Goal: Task Accomplishment & Management: Manage account settings

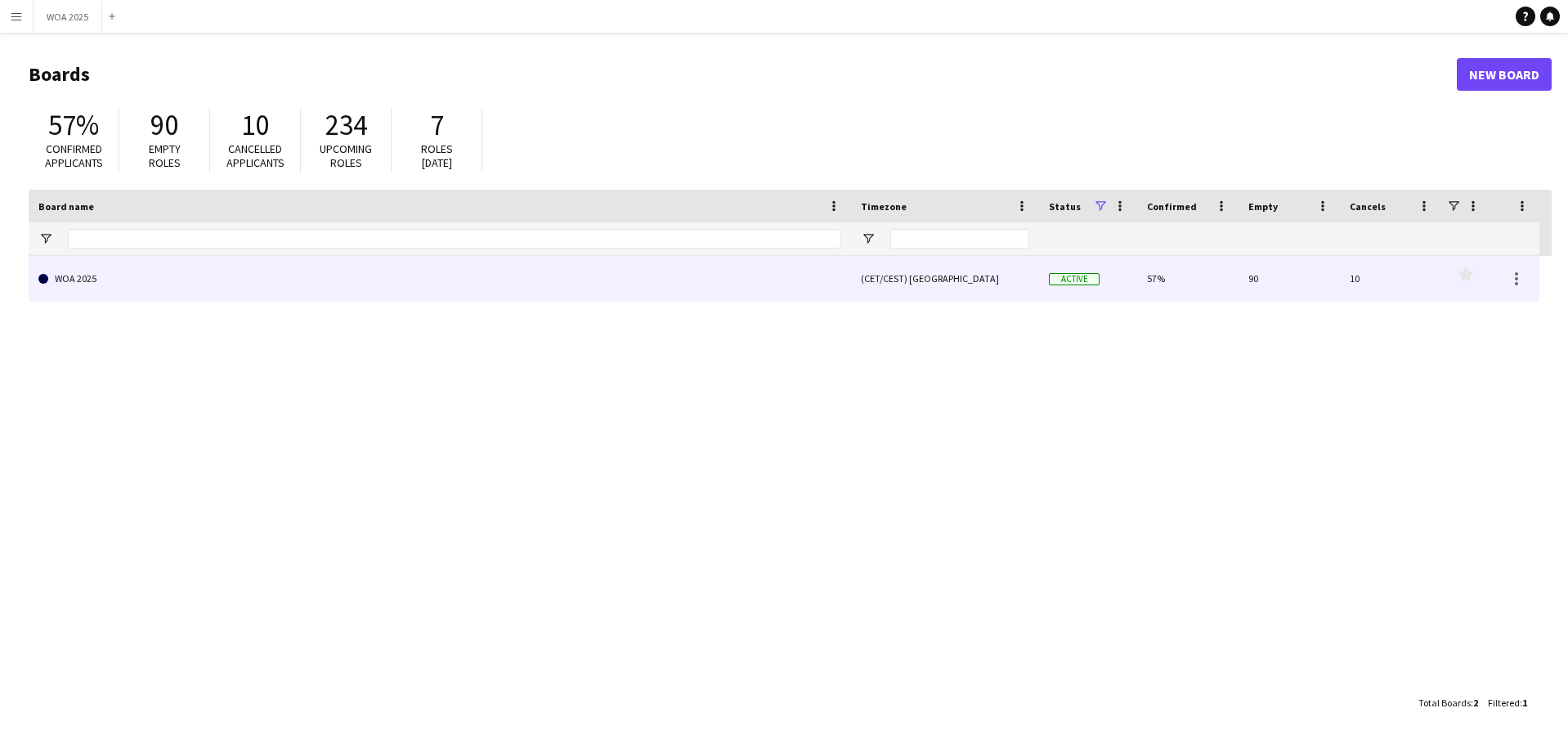
click at [677, 280] on link "WOA 2025" at bounding box center [439, 279] width 803 height 46
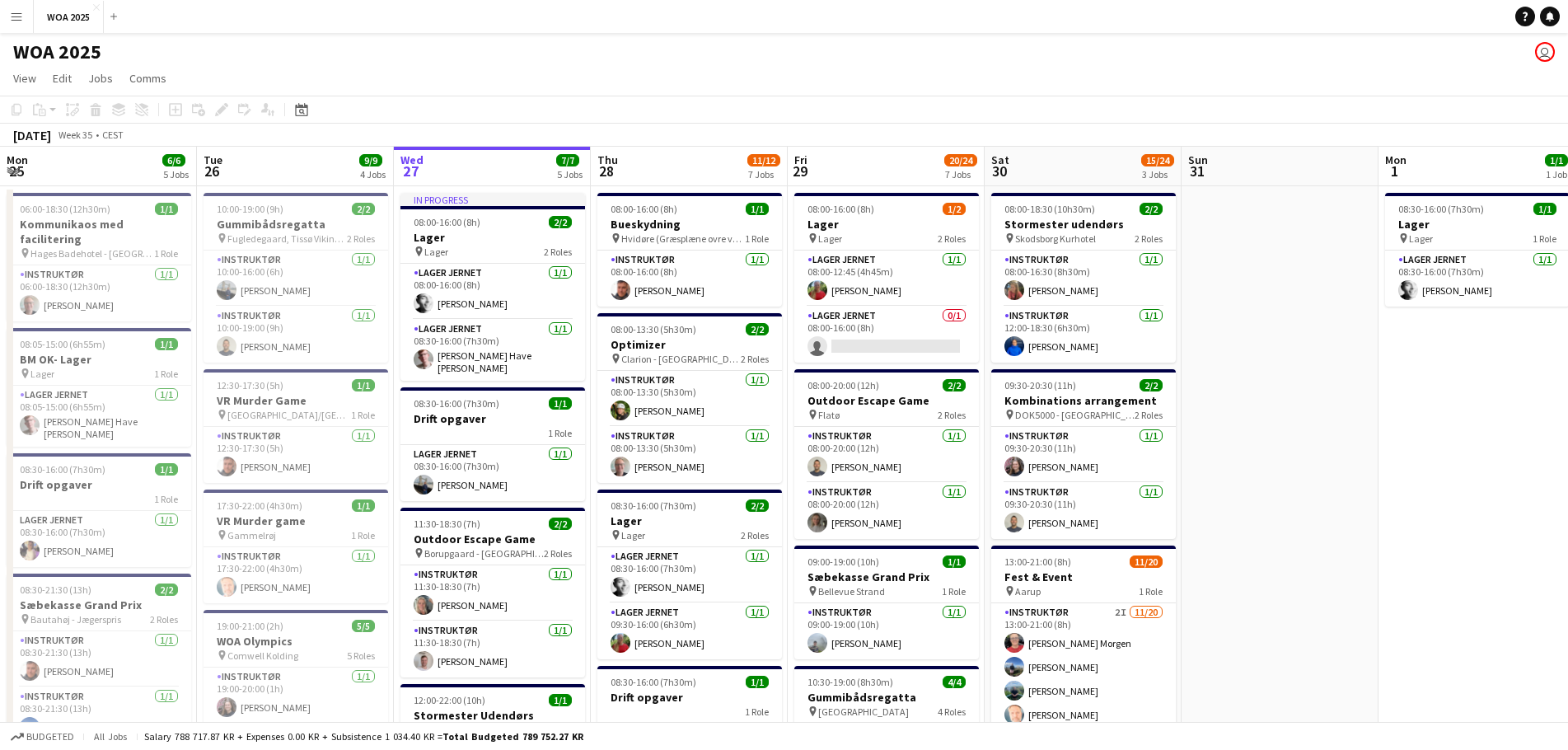
scroll to position [0, 398]
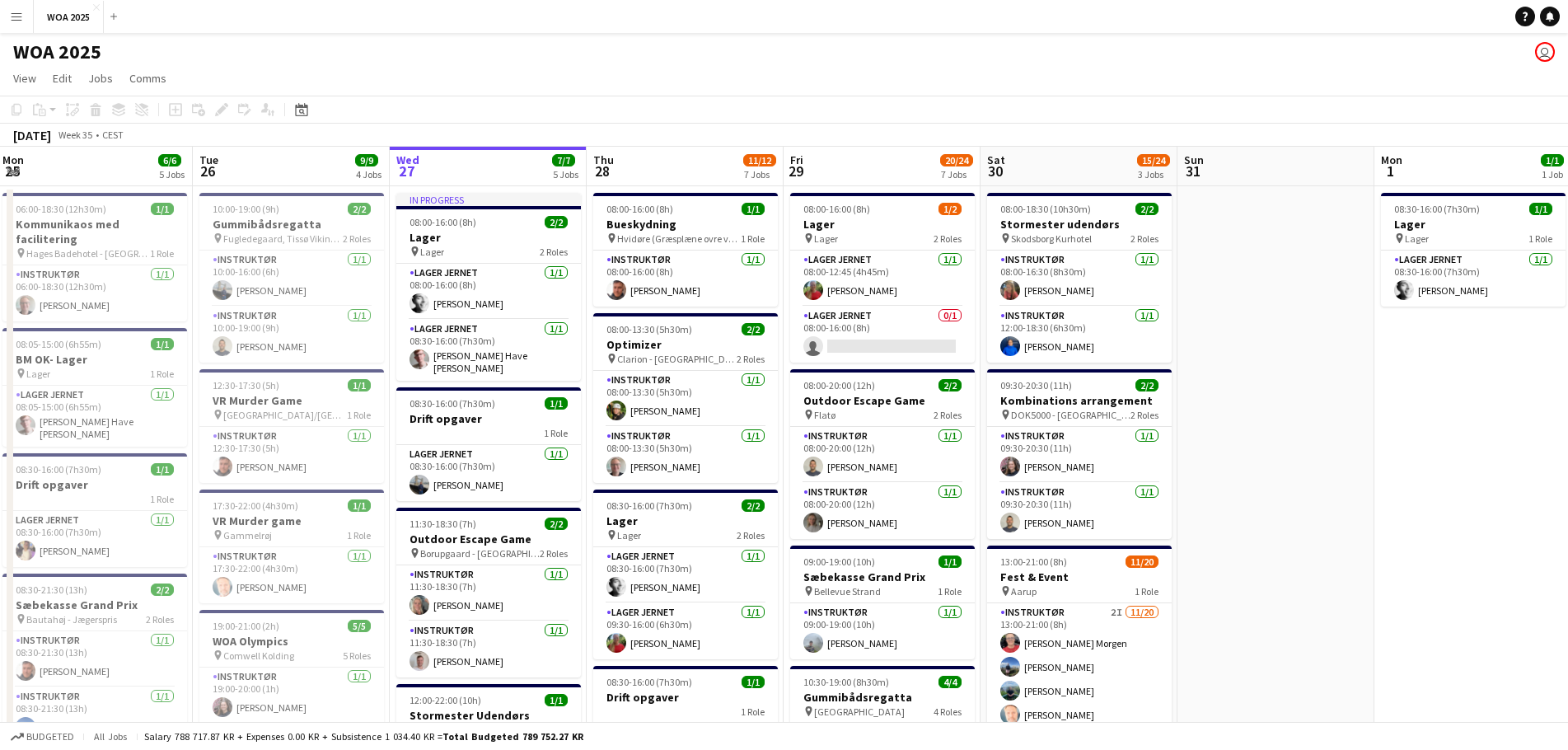
drag, startPoint x: 1040, startPoint y: 387, endPoint x: 1233, endPoint y: 369, distance: 193.8
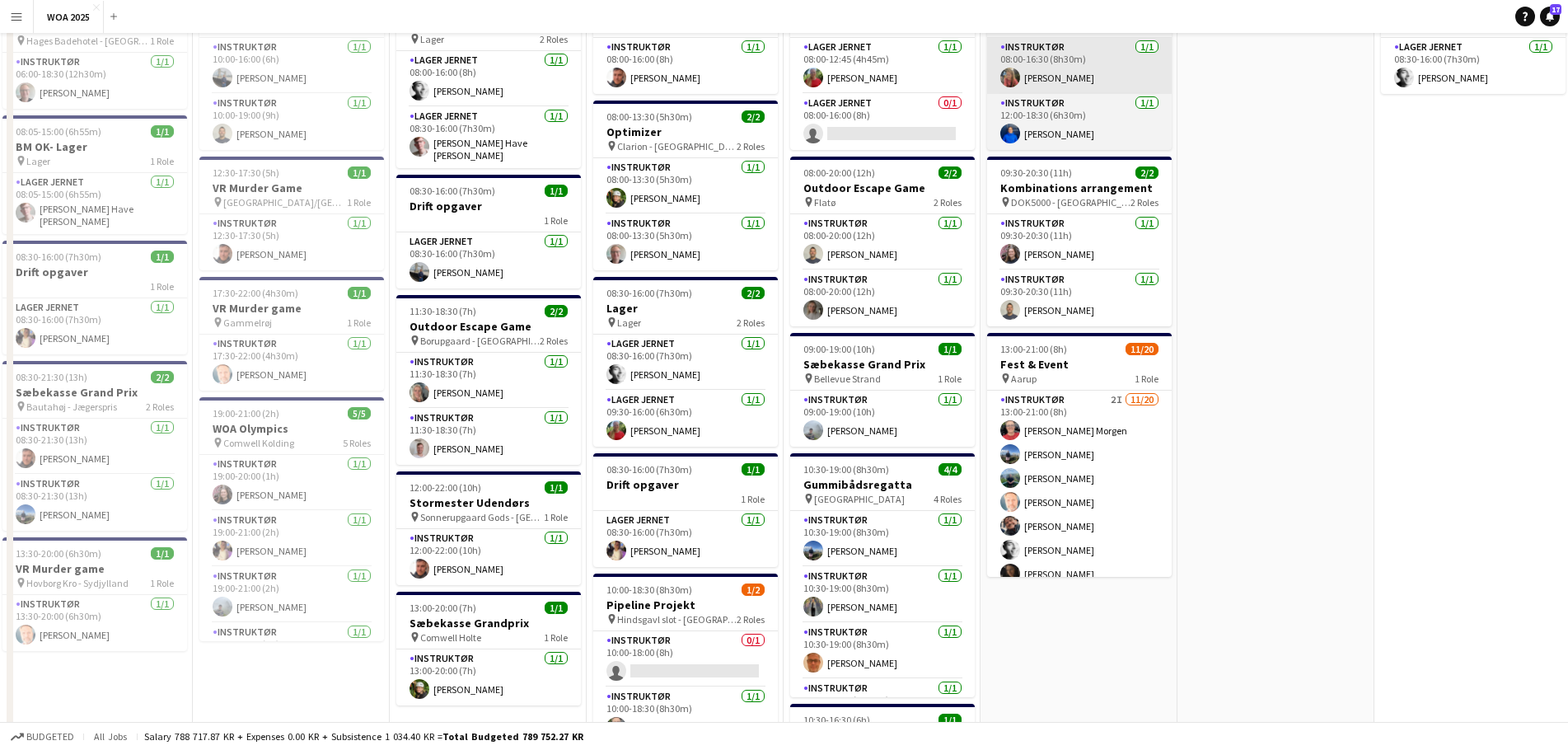
scroll to position [0, 0]
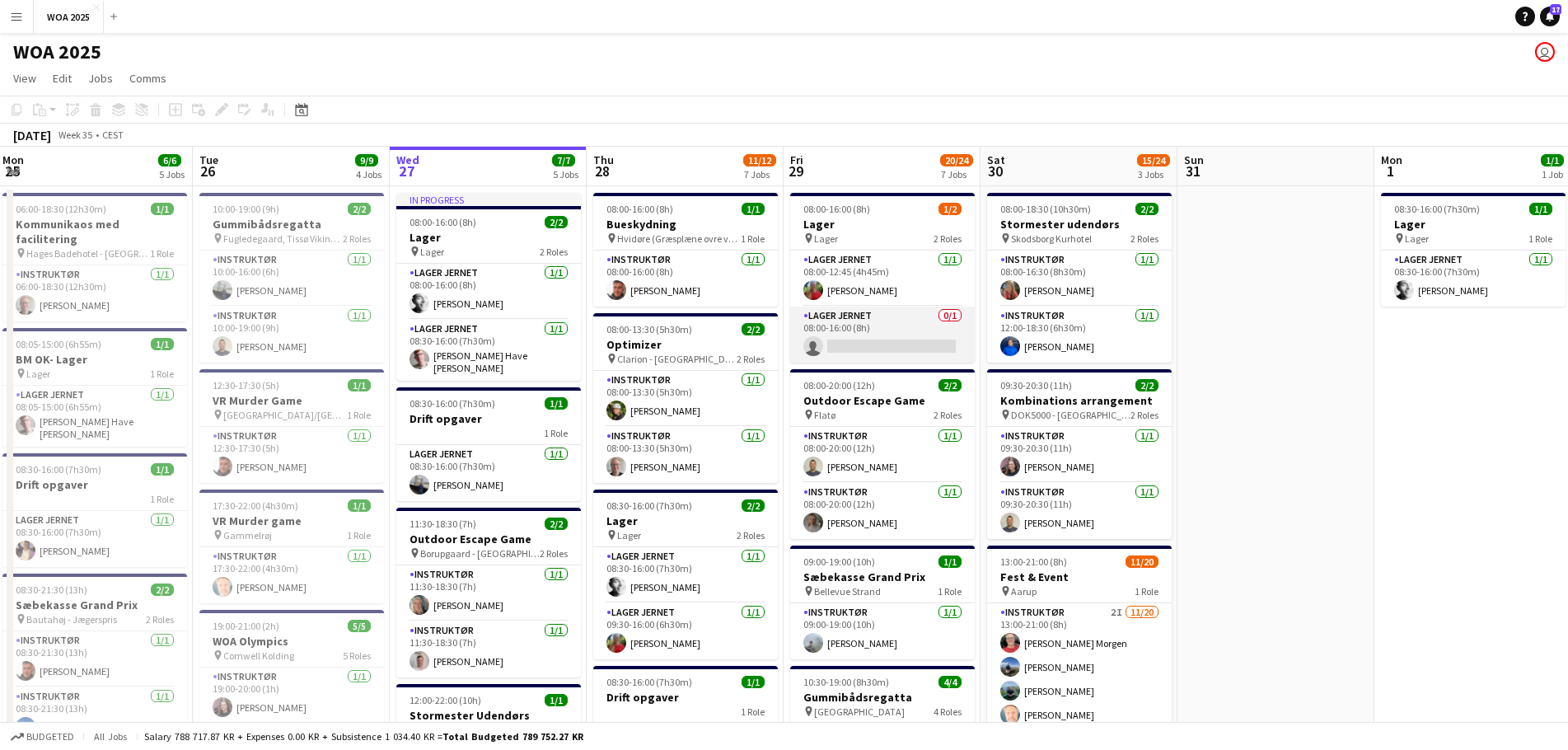
click at [877, 331] on app-card-role "Lager Jernet 0/1 08:00-16:00 (8h) single-neutral-actions" at bounding box center [882, 335] width 185 height 56
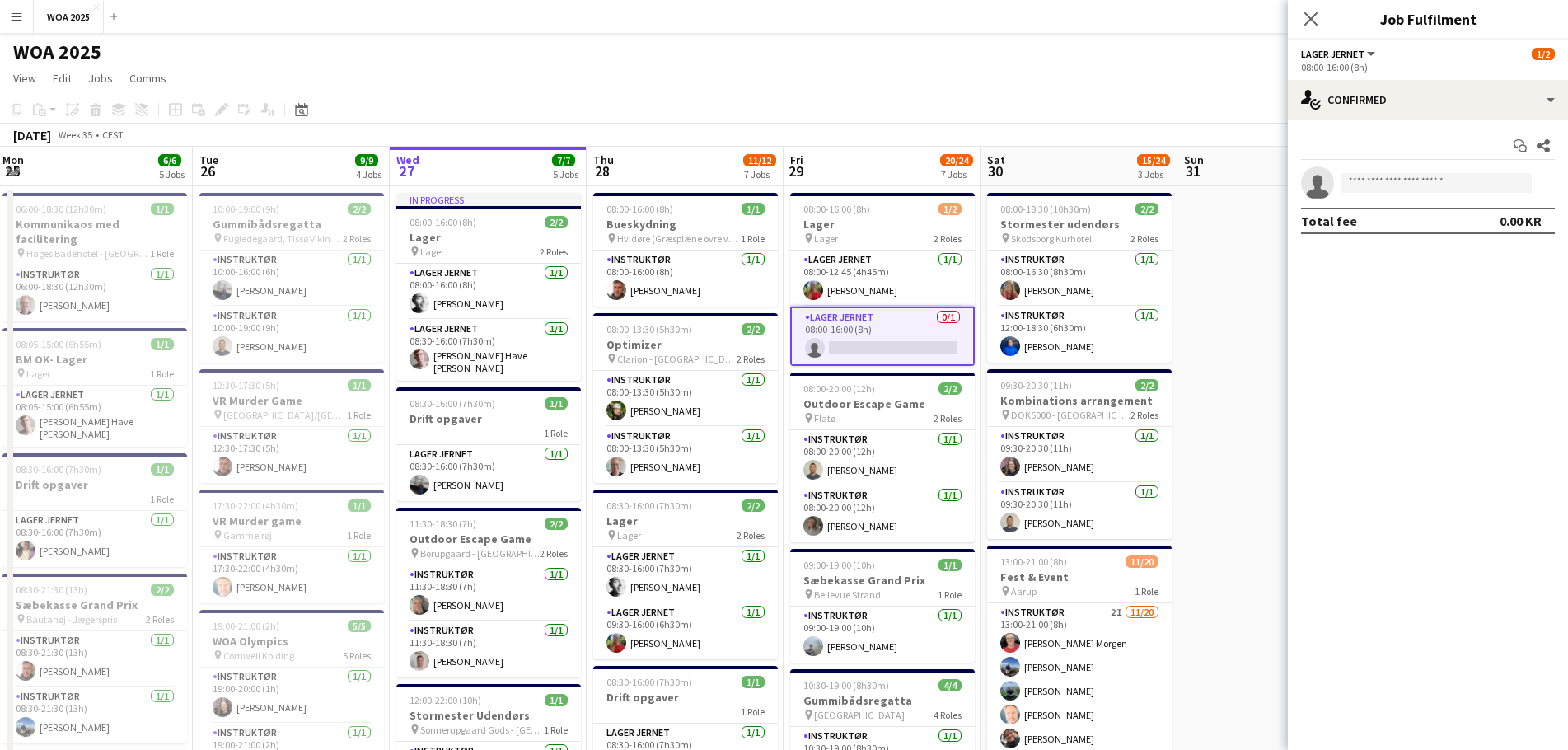
click at [815, 102] on app-toolbar "Copy Paste Paste Ctrl+V Paste with crew Ctrl+Shift+V Paste linked Job [GEOGRAPH…" at bounding box center [784, 109] width 1568 height 28
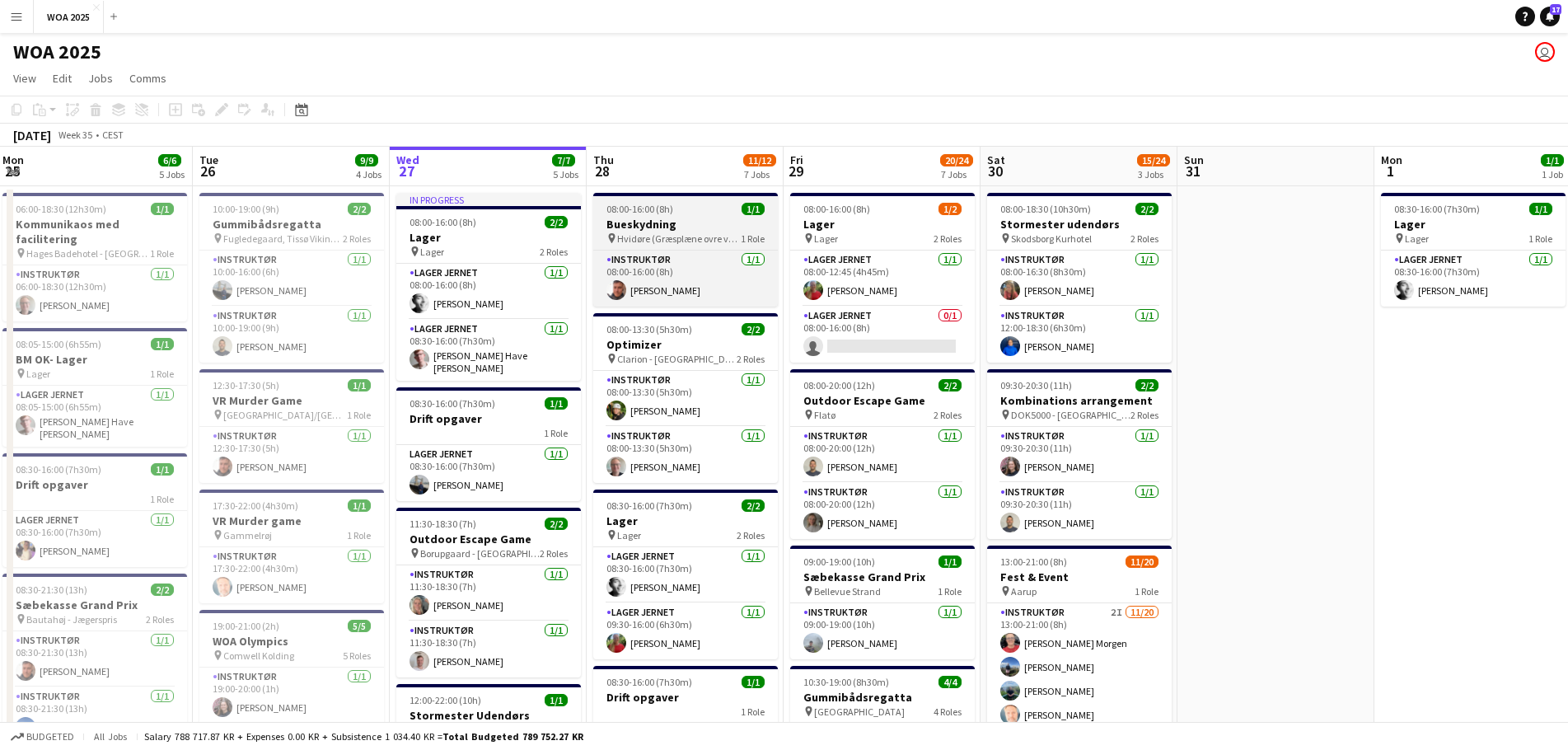
click at [705, 237] on span "Hvidøre (Græsplæne ovre ved [GEOGRAPHIC_DATA])" at bounding box center [679, 239] width 124 height 12
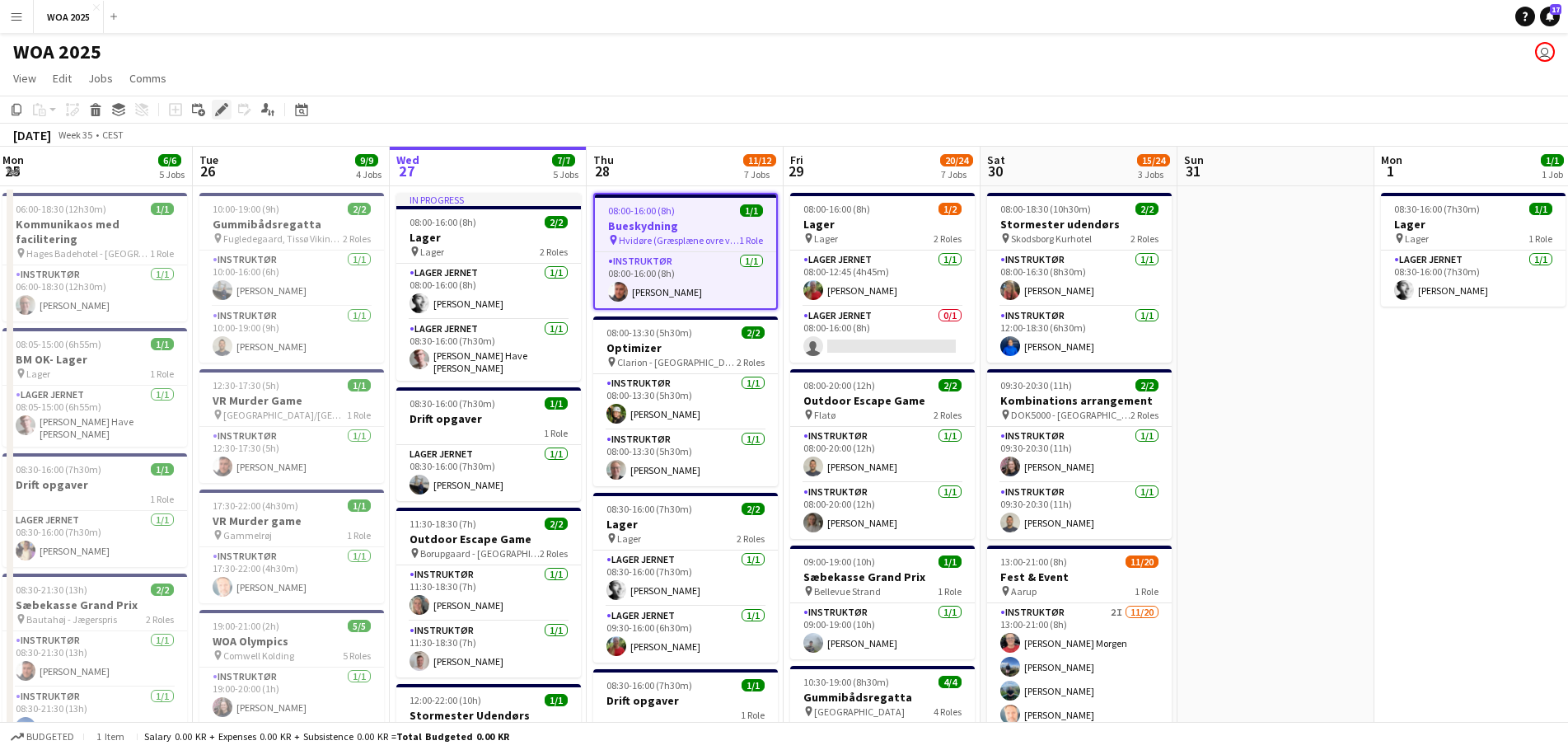
click at [219, 101] on div "Edit" at bounding box center [221, 109] width 20 height 20
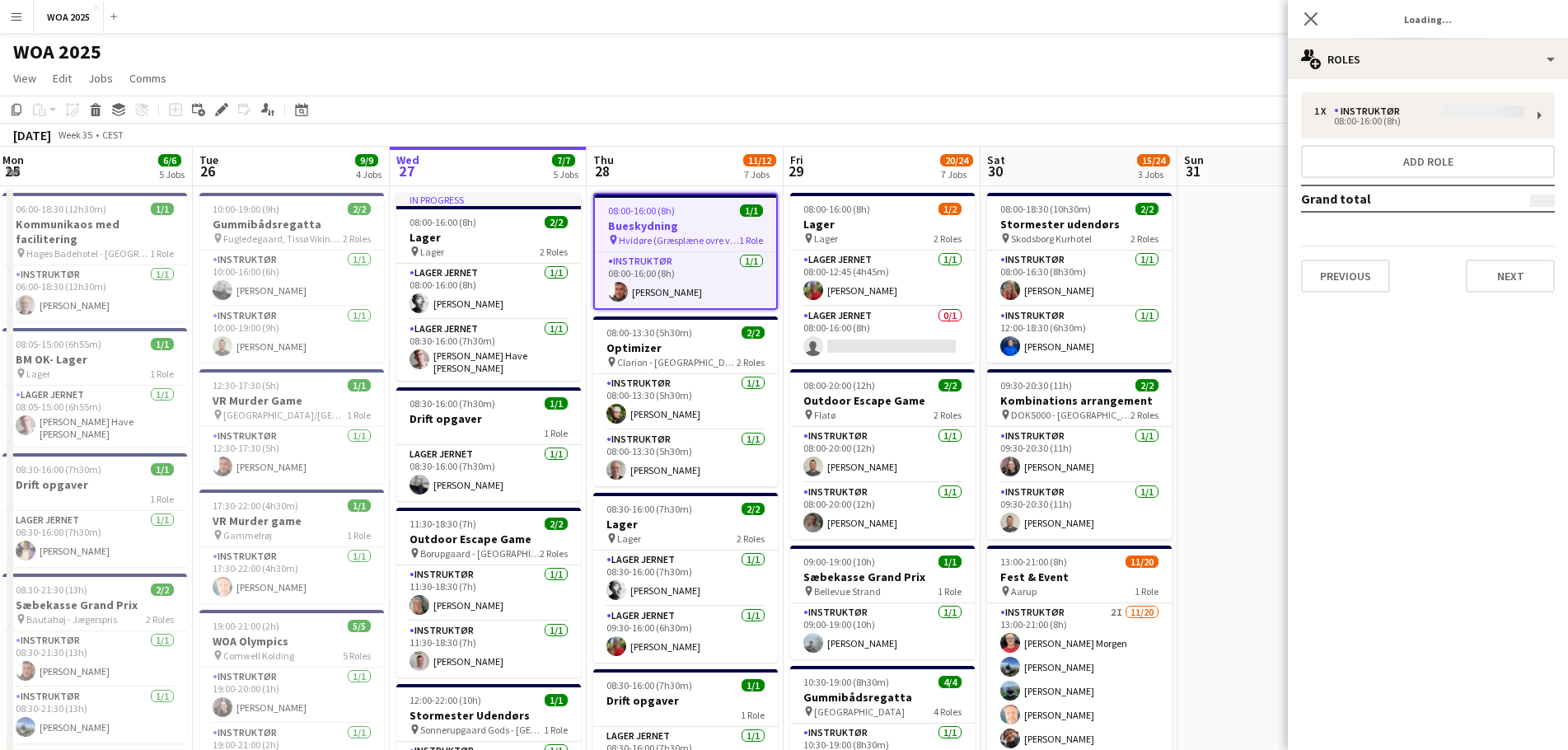
type input "**********"
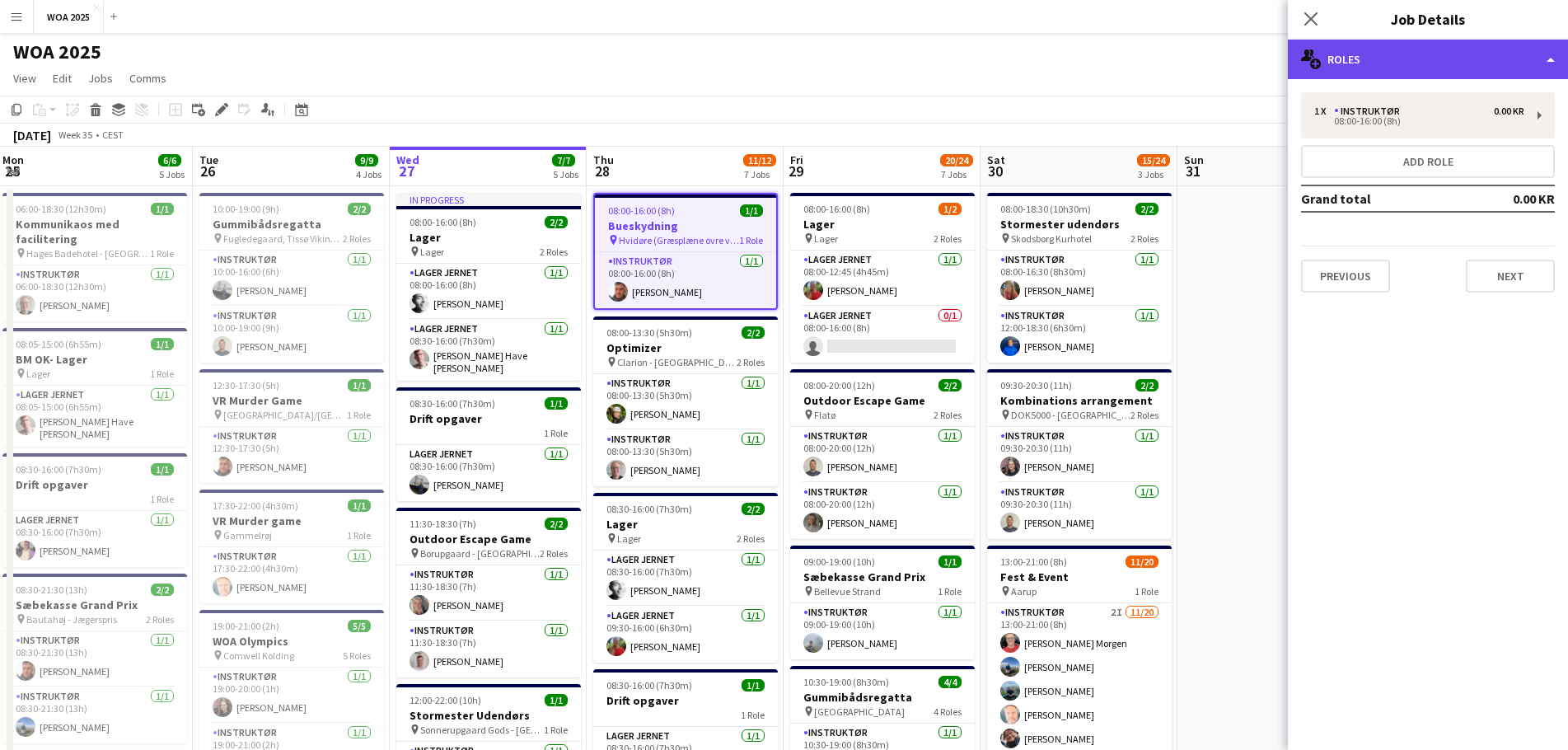
click at [1409, 72] on div "multiple-users-add Roles" at bounding box center [1429, 59] width 280 height 39
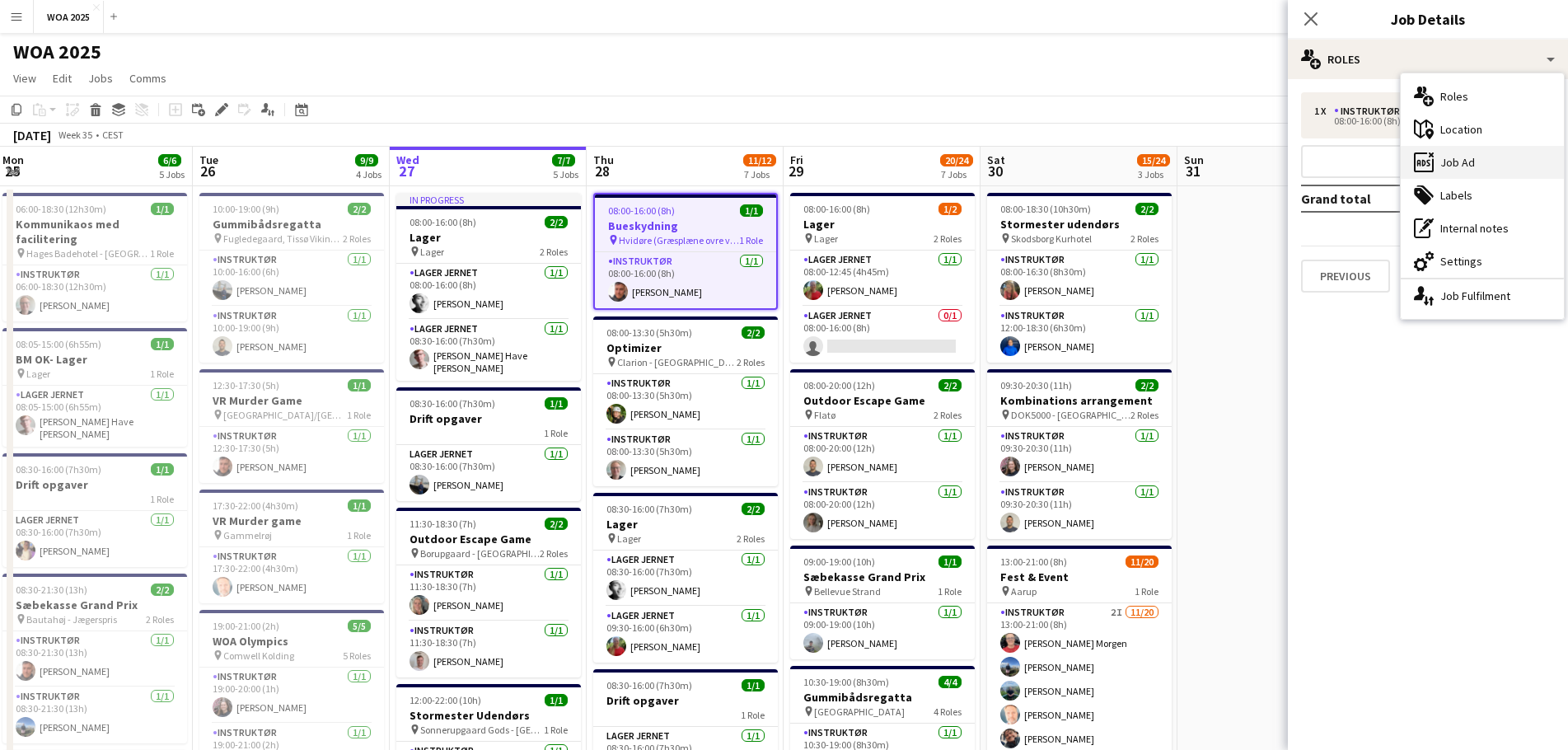
click at [1465, 154] on div "ads-window Job Ad" at bounding box center [1483, 162] width 163 height 33
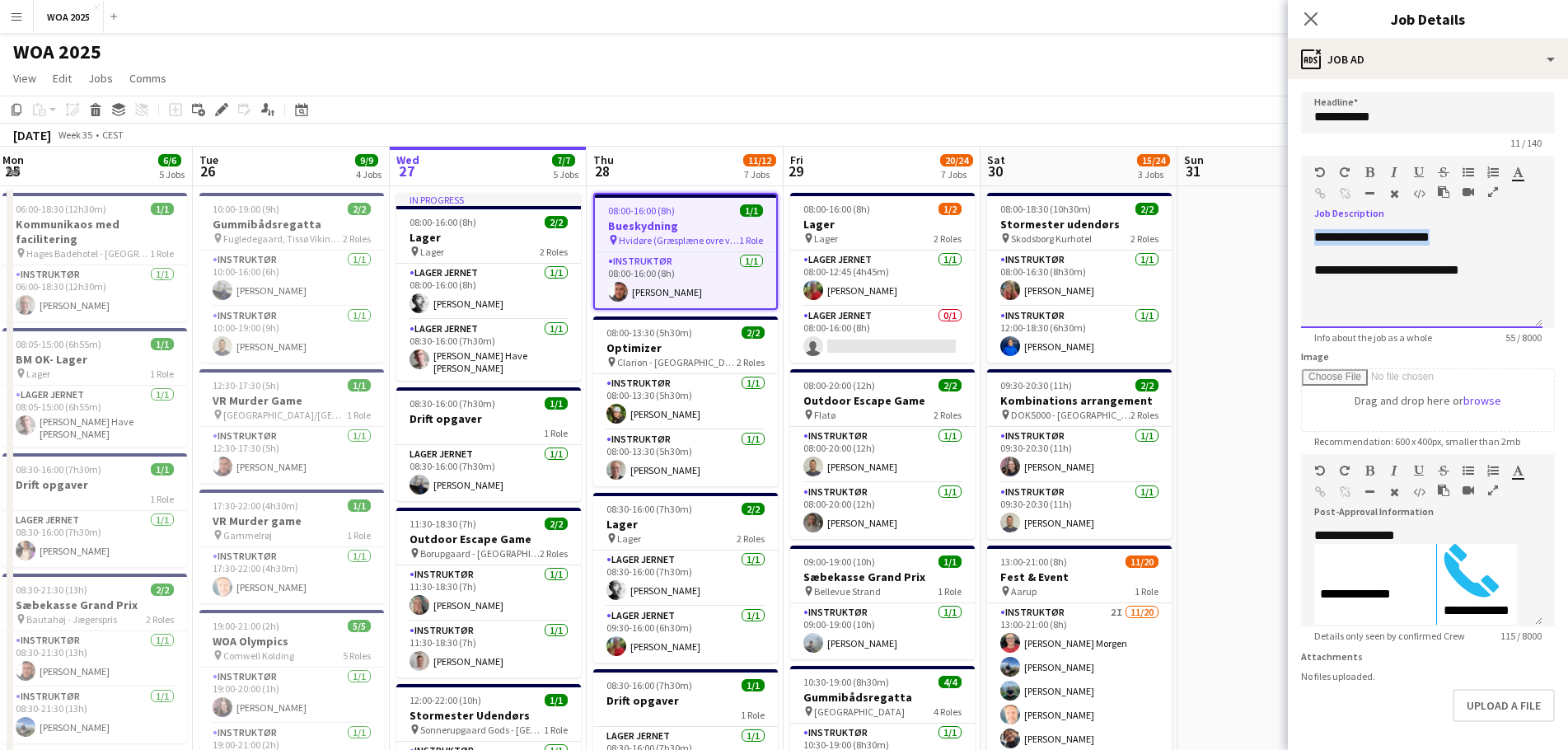
drag, startPoint x: 1306, startPoint y: 239, endPoint x: 1472, endPoint y: 240, distance: 166.0
click at [1472, 240] on div "**********" at bounding box center [1422, 279] width 241 height 99
click at [759, 60] on div "WOA 2025 user" at bounding box center [784, 49] width 1568 height 32
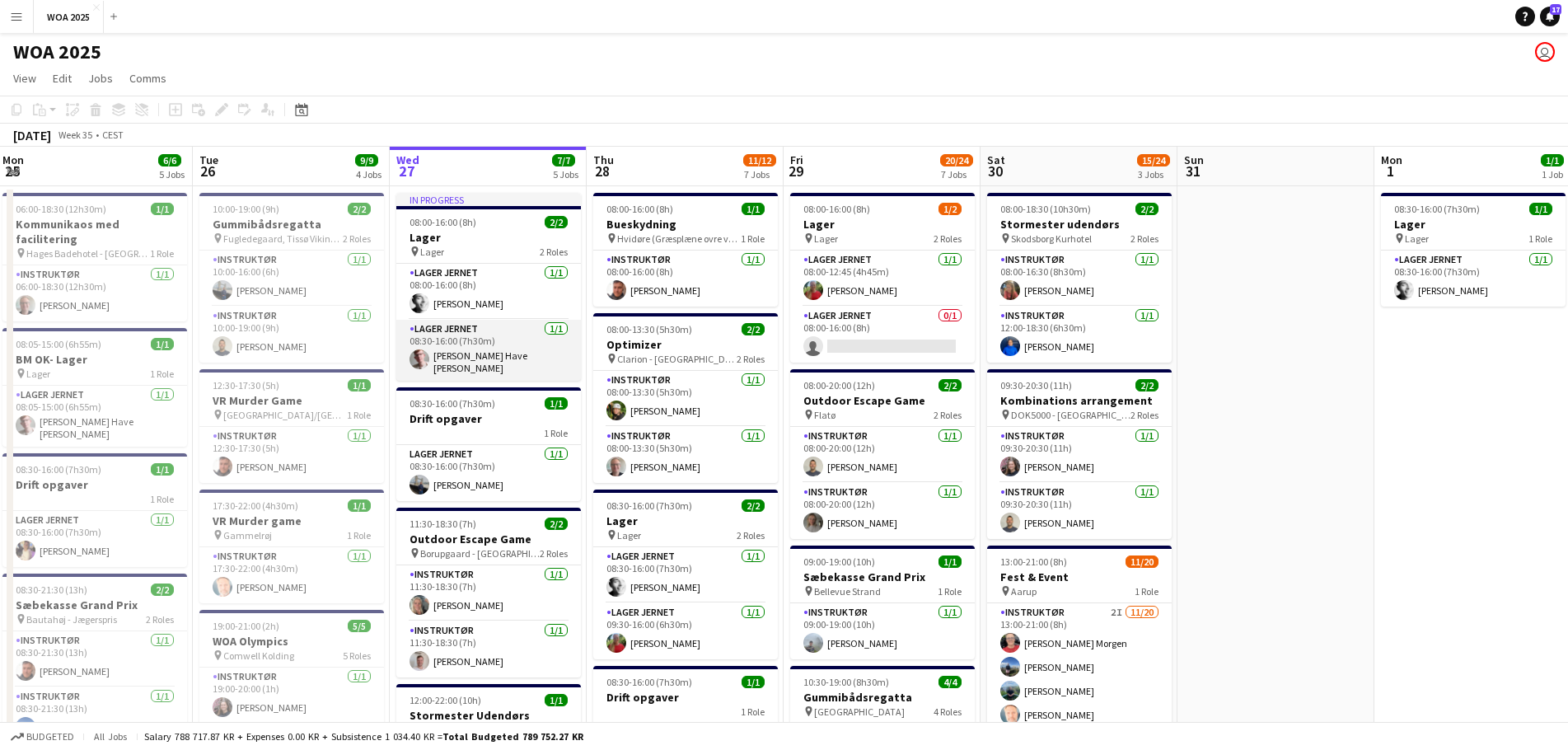
click at [473, 342] on app-card-role "Lager Jernet [DATE] 08:30-16:00 (7h30m) [PERSON_NAME]" at bounding box center [489, 350] width 185 height 61
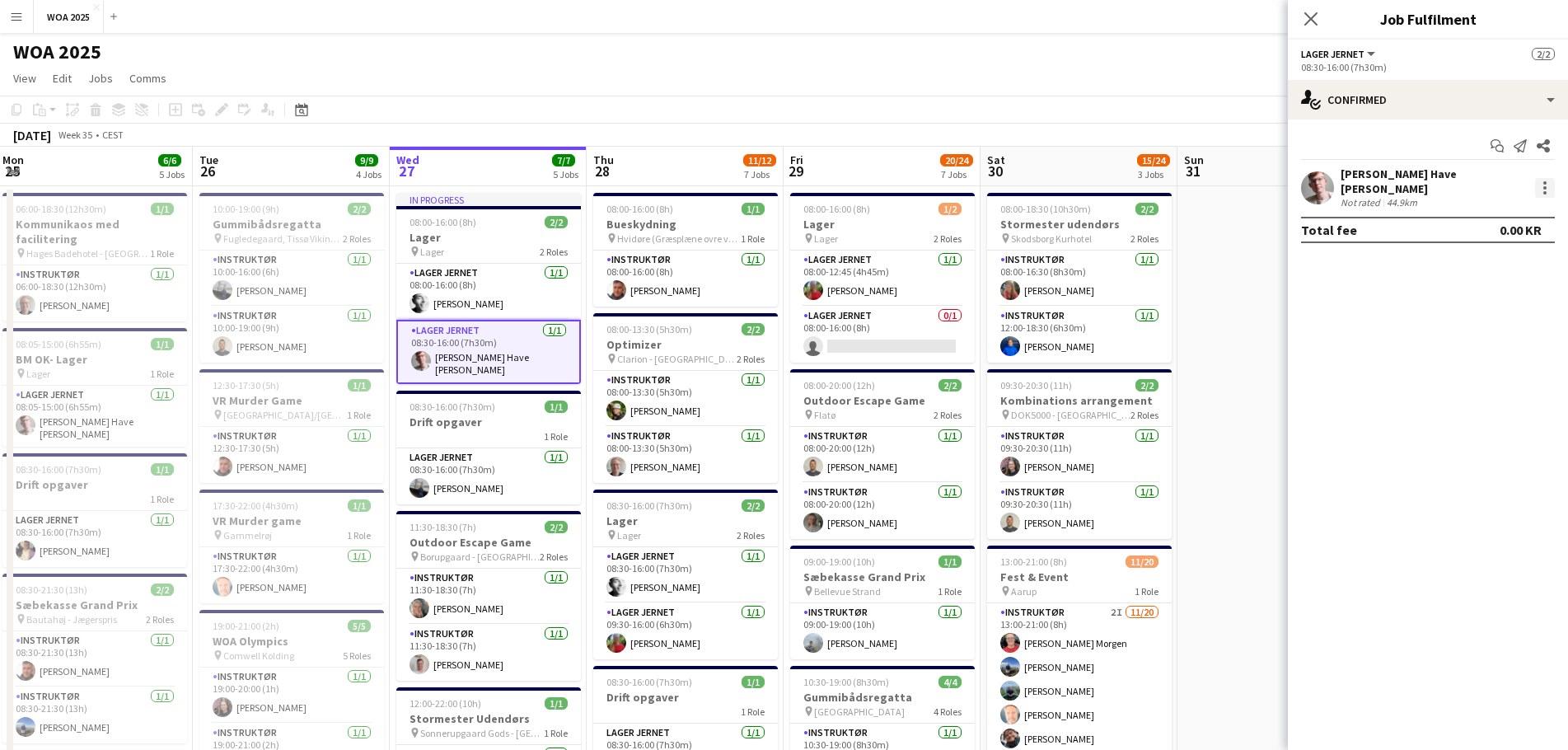
click at [1543, 186] on div at bounding box center [1545, 188] width 3 height 3
click at [484, 305] on div at bounding box center [784, 375] width 1568 height 750
click at [485, 121] on app-toolbar "Copy Paste Paste Ctrl+V Paste with crew Ctrl+Shift+V Paste linked Job [GEOGRAPH…" at bounding box center [784, 109] width 1568 height 28
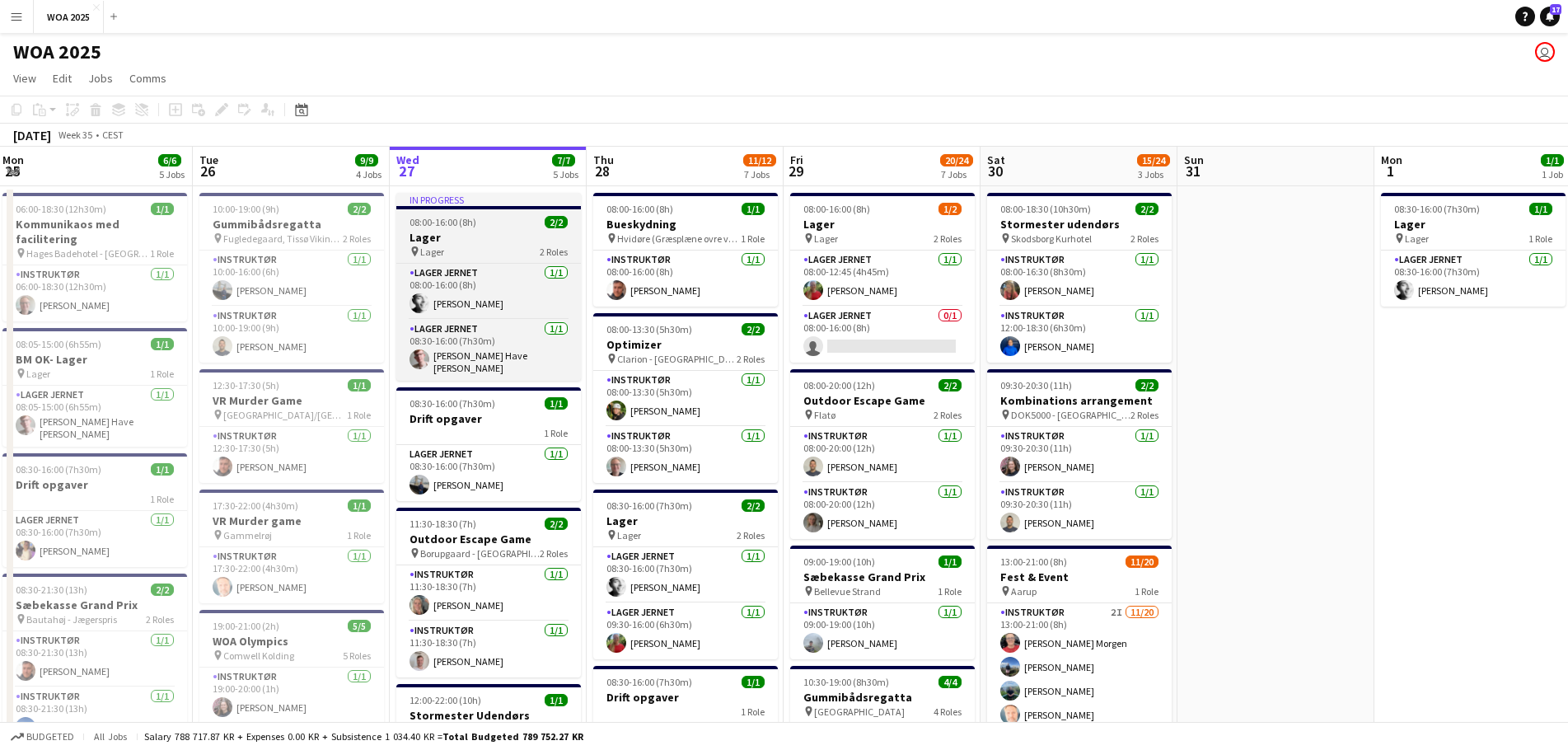
click at [481, 249] on div "pin Lager 2 Roles" at bounding box center [489, 251] width 185 height 13
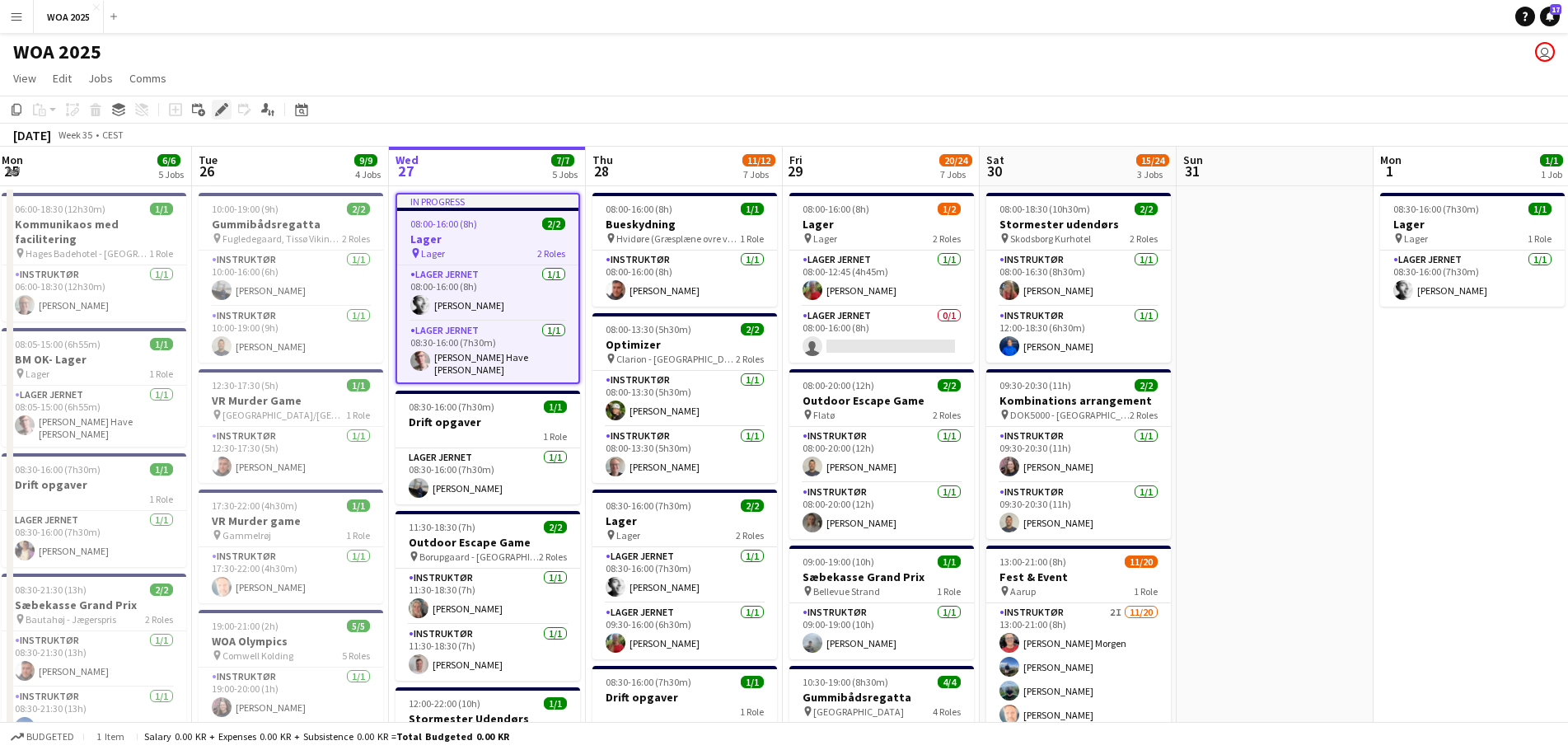
click at [227, 108] on icon "Edit" at bounding box center [221, 109] width 13 height 13
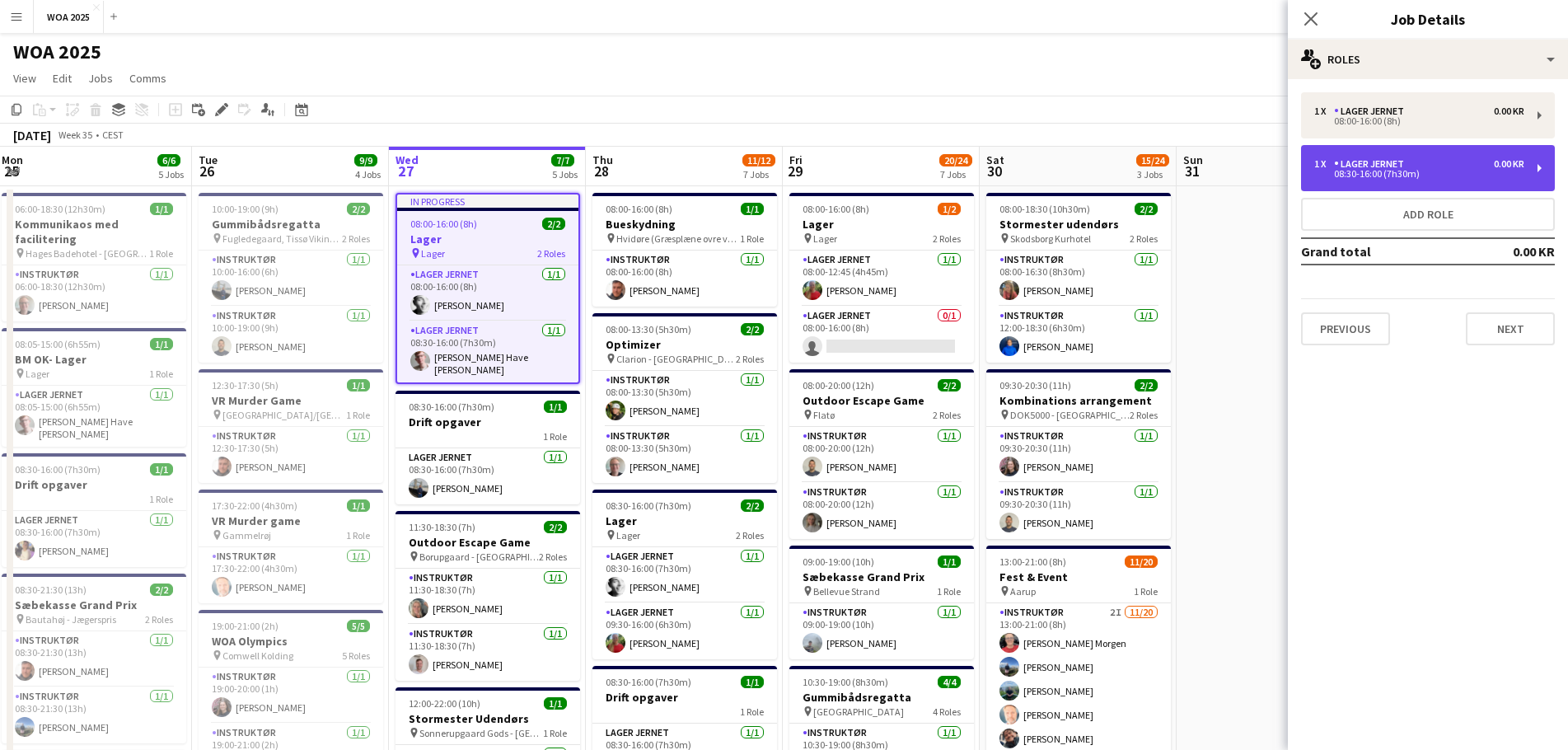
click at [1366, 173] on div "08:30-16:00 (7h30m)" at bounding box center [1419, 174] width 210 height 9
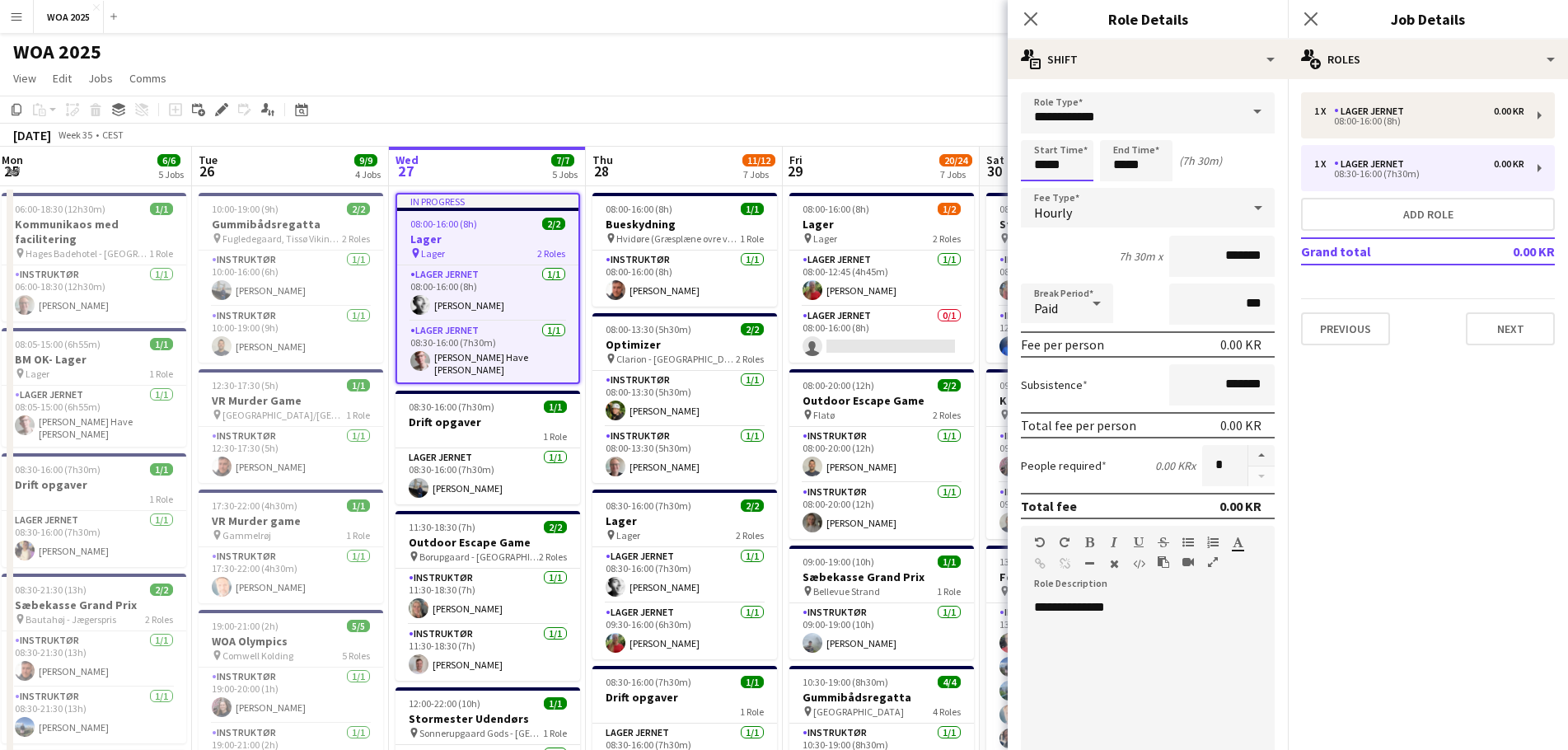
click at [1077, 166] on input "*****" at bounding box center [1057, 161] width 73 height 41
type input "*****"
click at [958, 103] on app-toolbar "Copy Paste Paste Ctrl+V Paste with crew Ctrl+Shift+V Paste linked Job [GEOGRAPH…" at bounding box center [784, 109] width 1568 height 28
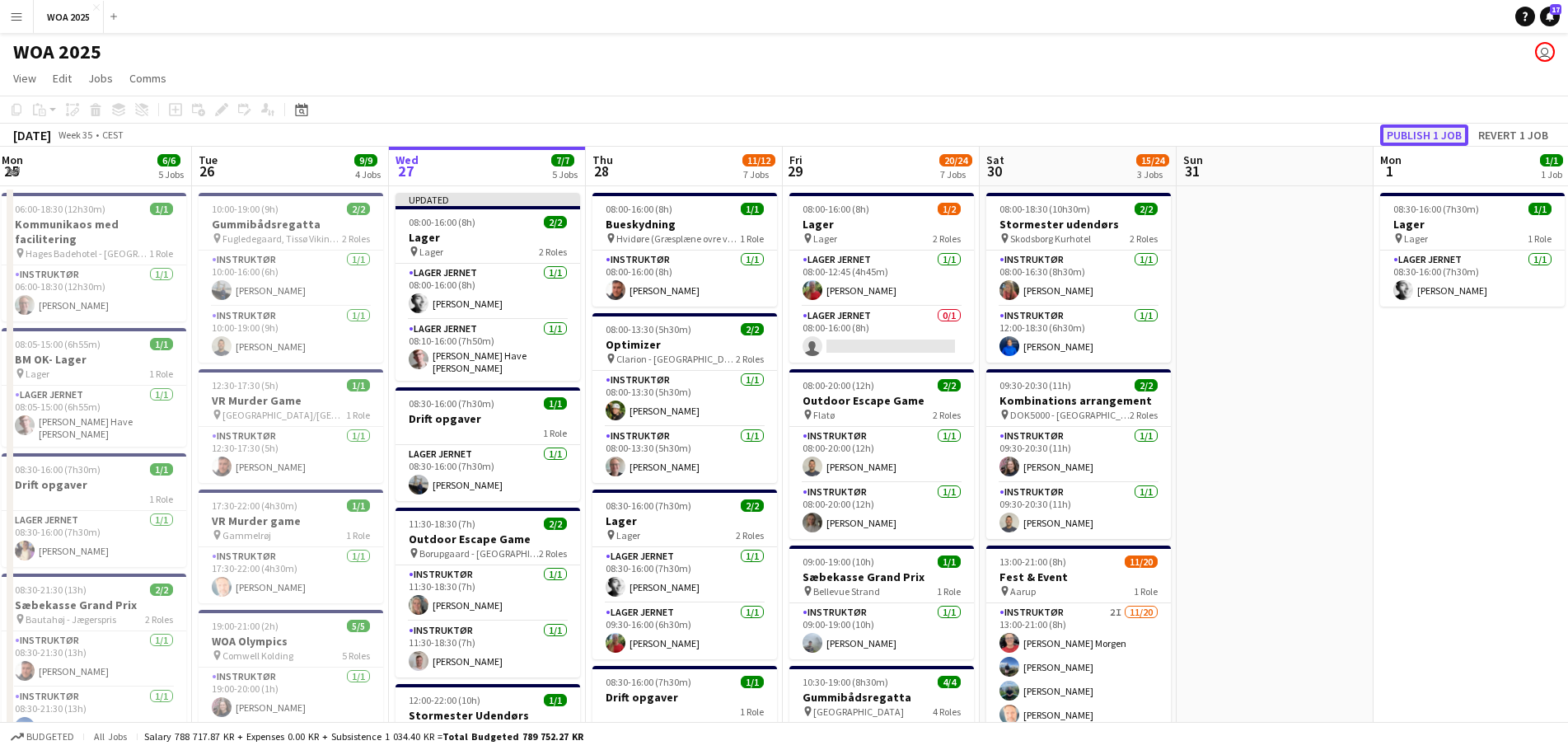
click at [1412, 139] on button "Publish 1 job" at bounding box center [1424, 135] width 88 height 21
